Goal: Communication & Community: Connect with others

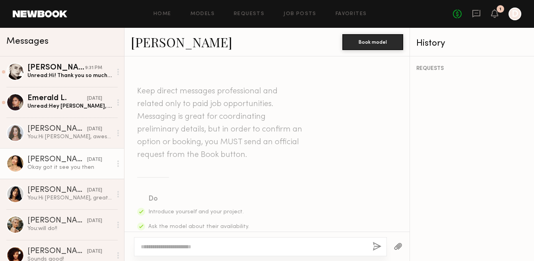
scroll to position [770, 0]
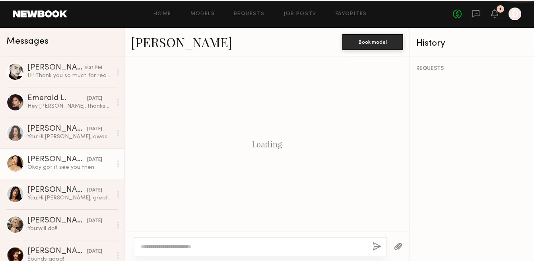
scroll to position [770, 0]
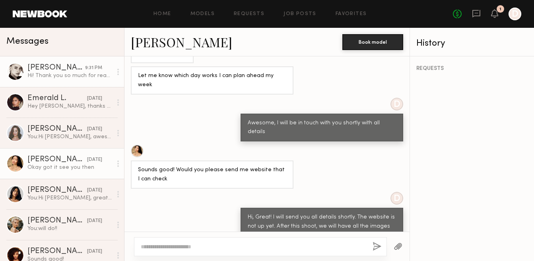
click at [50, 72] on div "[PERSON_NAME]" at bounding box center [56, 68] width 58 height 8
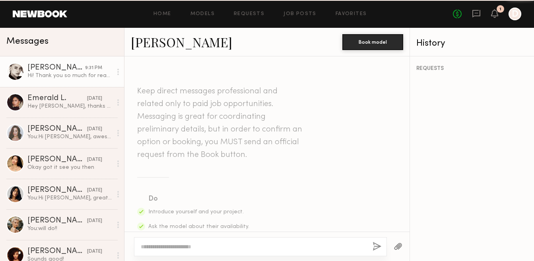
scroll to position [461, 0]
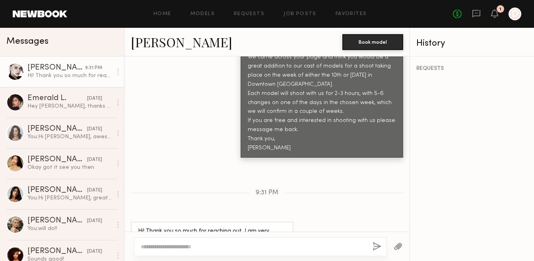
click at [148, 41] on link "[PERSON_NAME]" at bounding box center [181, 41] width 101 height 17
click at [191, 248] on textarea at bounding box center [253, 247] width 225 height 8
click at [268, 246] on textarea "**********" at bounding box center [253, 247] width 225 height 8
type textarea "**********"
click at [376, 244] on button "button" at bounding box center [376, 247] width 9 height 10
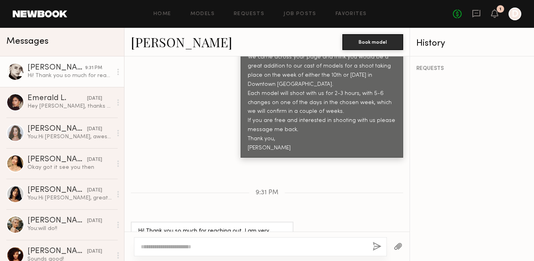
scroll to position [629, 0]
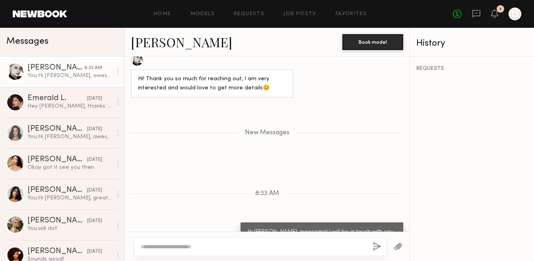
click at [147, 46] on link "Elena O." at bounding box center [181, 41] width 101 height 17
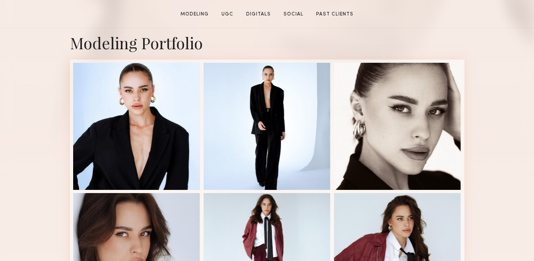
scroll to position [314, 0]
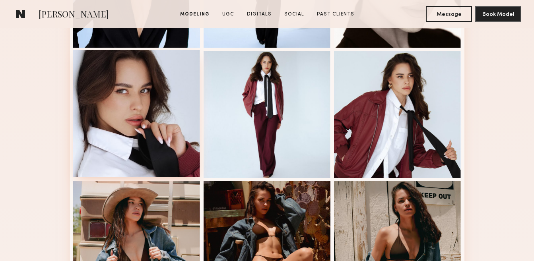
click at [142, 103] on div at bounding box center [136, 113] width 127 height 127
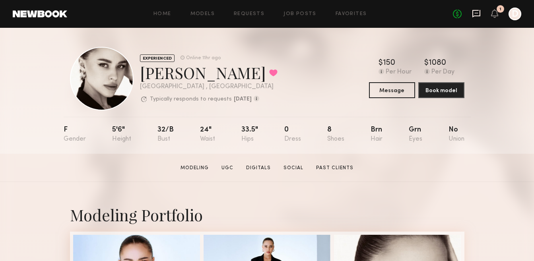
click at [478, 13] on icon at bounding box center [476, 13] width 9 height 9
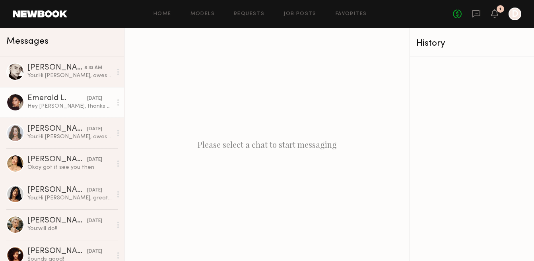
click at [56, 102] on div "Emerald L." at bounding box center [57, 99] width 60 height 8
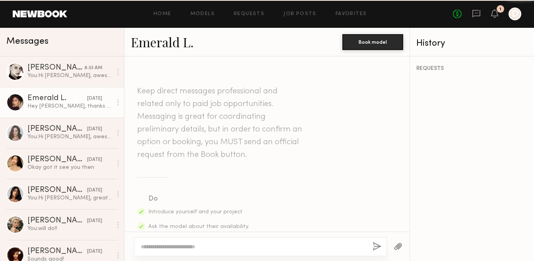
scroll to position [409, 0]
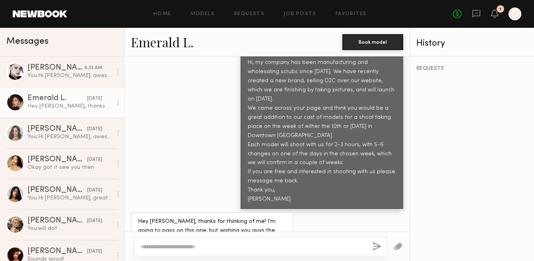
click at [175, 247] on textarea at bounding box center [253, 247] width 225 height 8
type textarea "**********"
click at [376, 245] on button "button" at bounding box center [376, 247] width 9 height 10
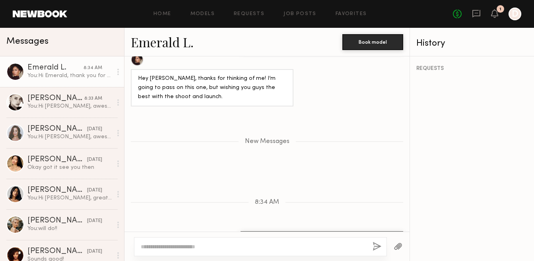
click at [118, 71] on circle at bounding box center [118, 72] width 2 height 2
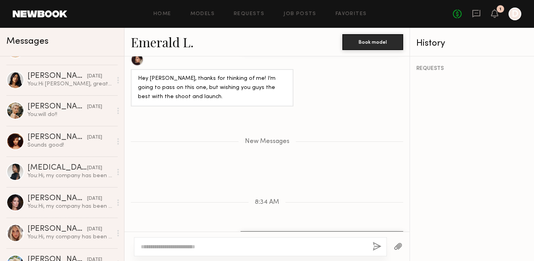
scroll to position [193, 0]
